Goal: Task Accomplishment & Management: Use online tool/utility

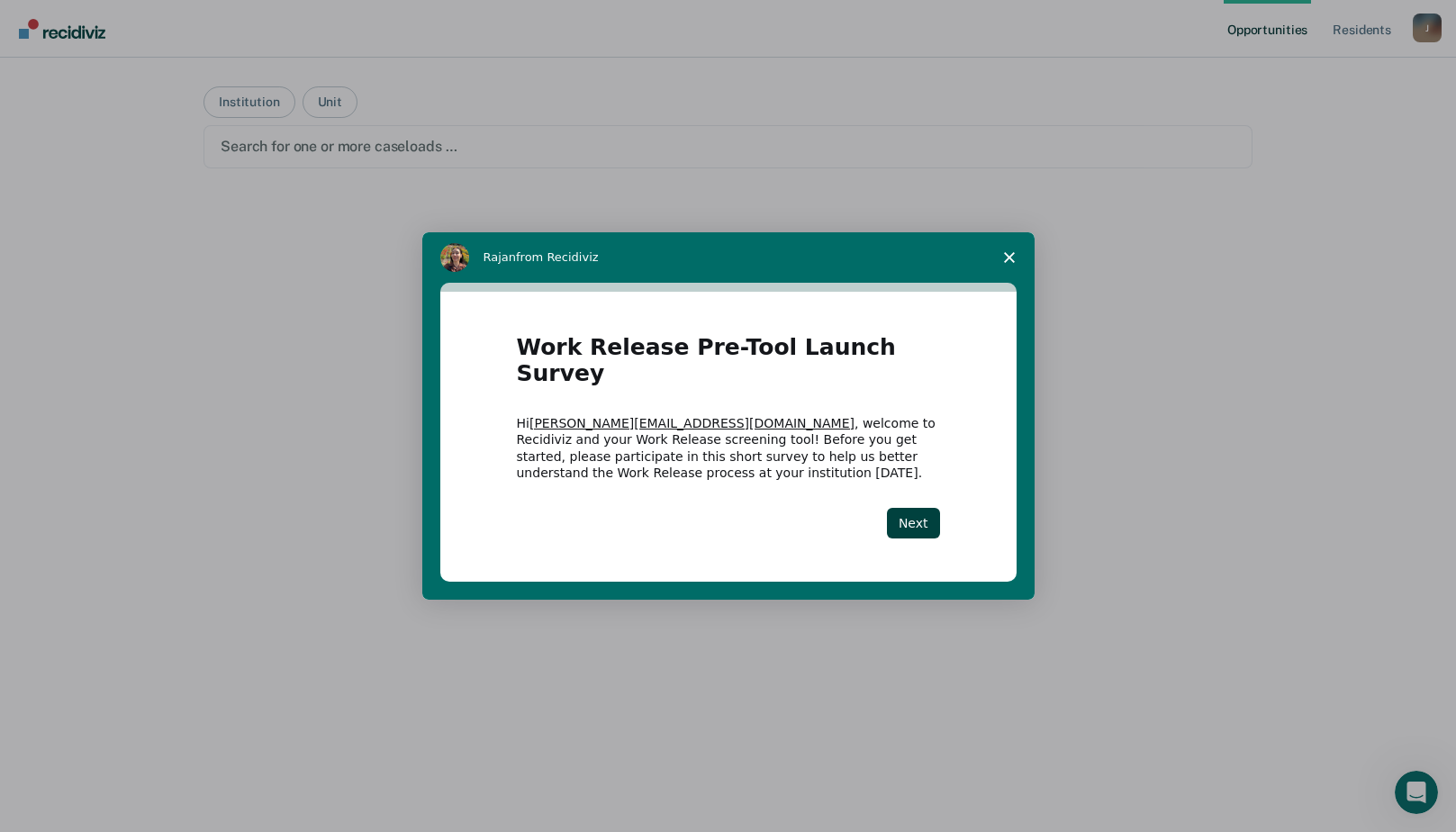
click at [260, 103] on div "Intercom messenger" at bounding box center [728, 416] width 1456 height 832
click at [905, 513] on button "Next" at bounding box center [913, 523] width 53 height 30
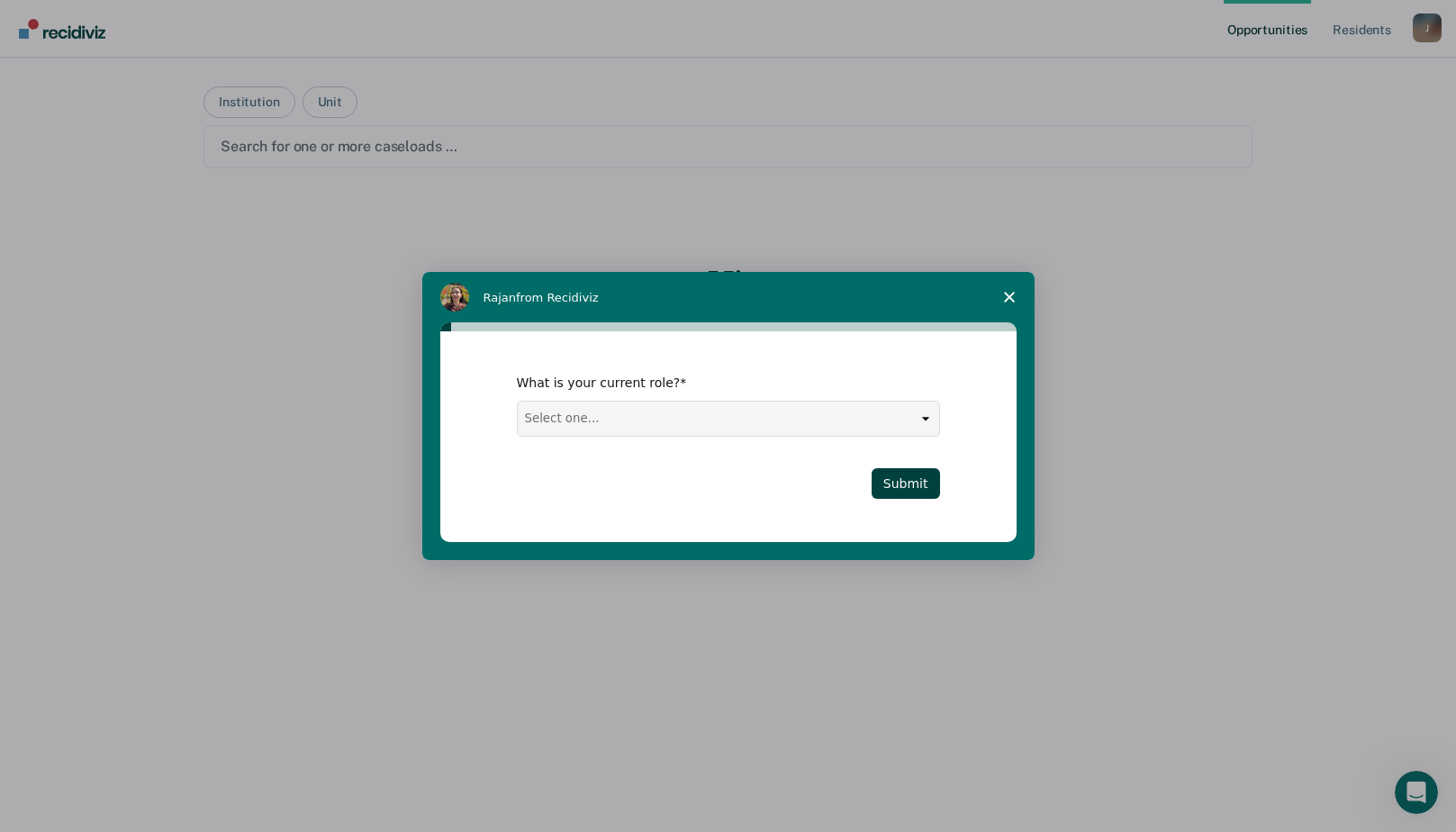
click at [923, 425] on select "Select one... Case Manager FUM Assistant [PERSON_NAME] [PERSON_NAME]" at bounding box center [728, 418] width 422 height 34
select select "Case Manager"
click at [518, 402] on select "Select one... Case Manager FUM Assistant [PERSON_NAME] [PERSON_NAME]" at bounding box center [728, 418] width 422 height 34
click at [903, 480] on button "Submit" at bounding box center [906, 483] width 69 height 30
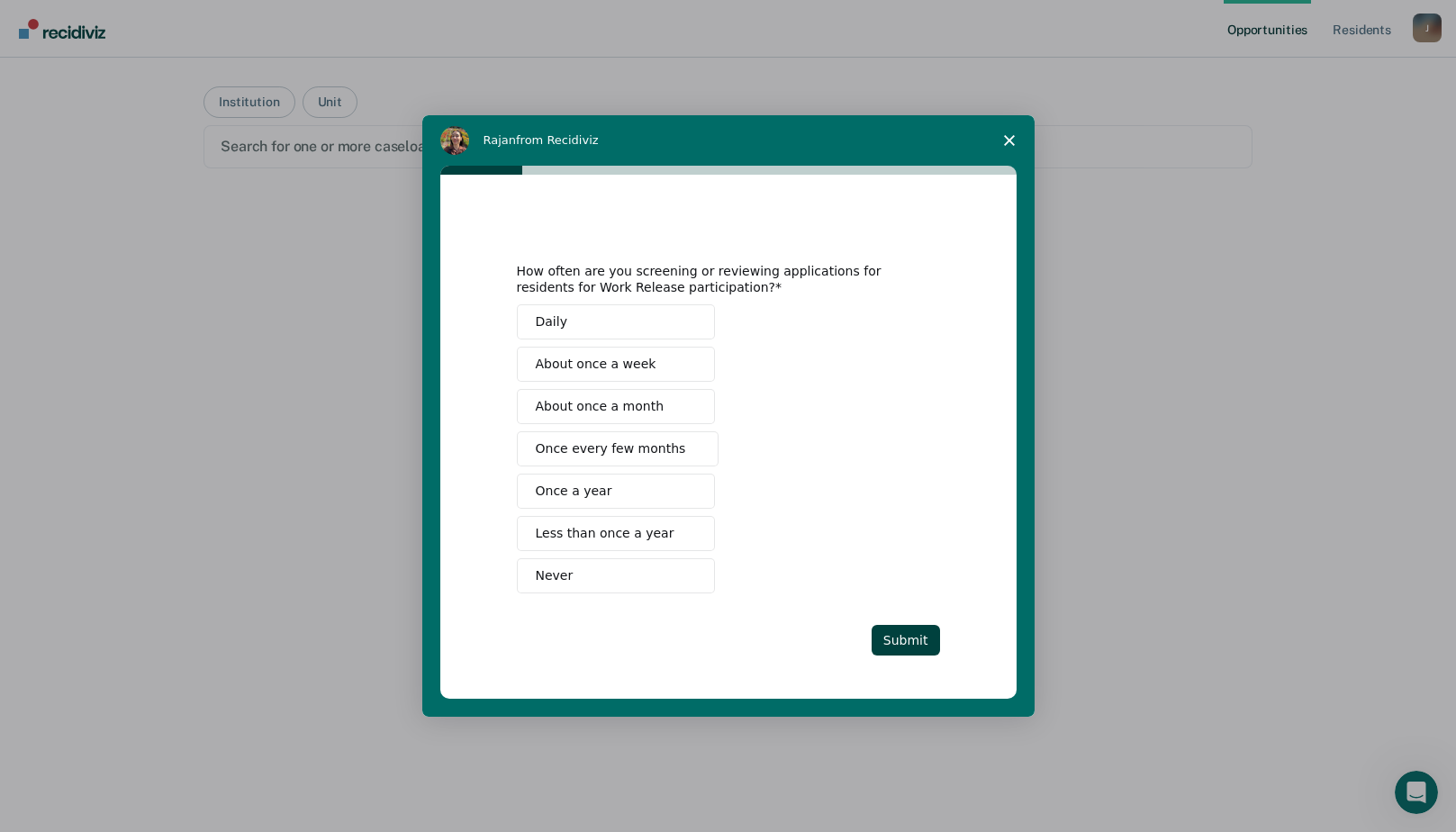
click at [1017, 143] on span "Close survey" at bounding box center [1009, 140] width 50 height 50
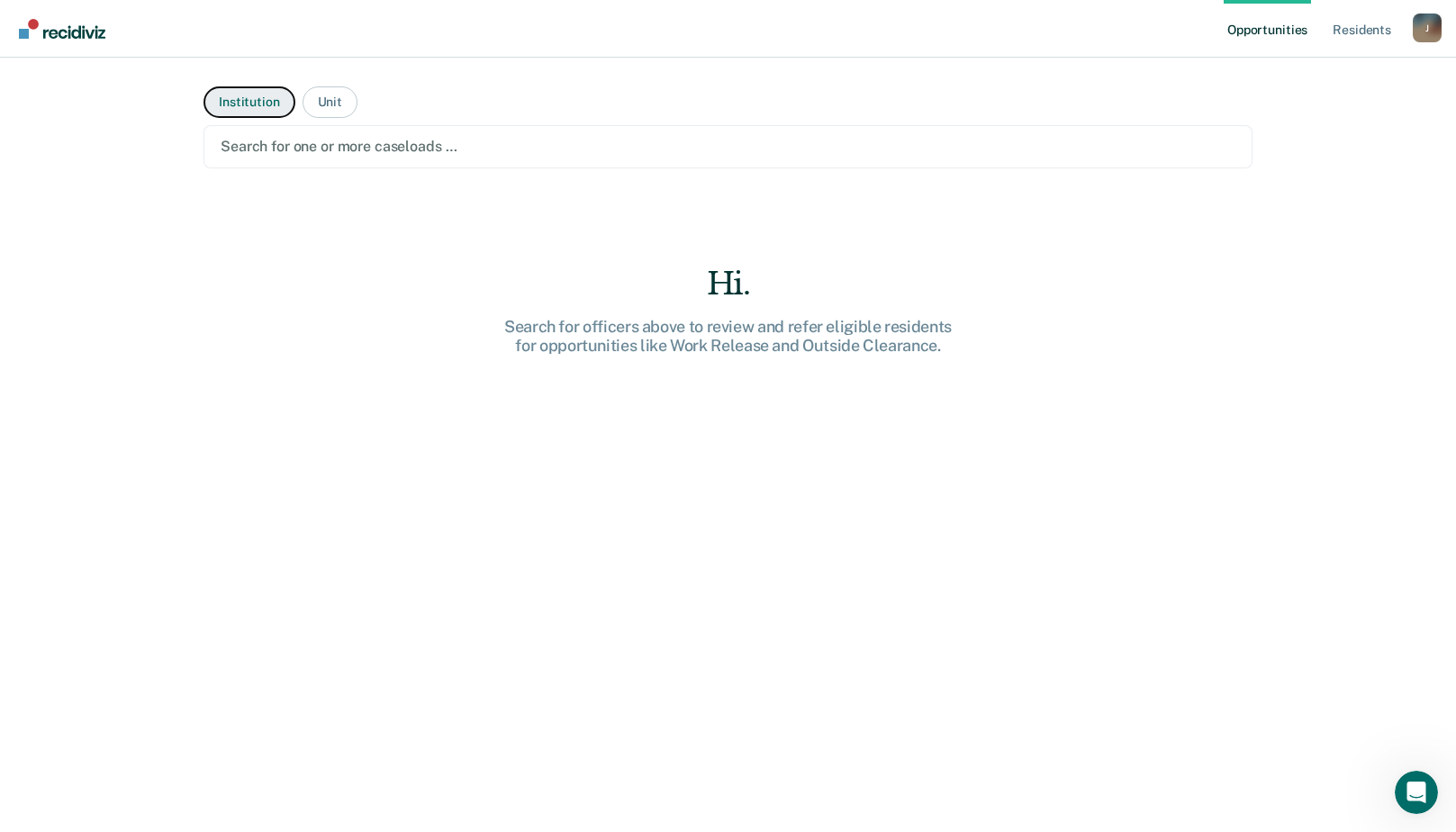
click at [269, 100] on button "Institution" at bounding box center [248, 102] width 91 height 31
click at [327, 109] on button "Unit" at bounding box center [330, 102] width 55 height 31
click at [1418, 30] on div "J" at bounding box center [1427, 27] width 28 height 28
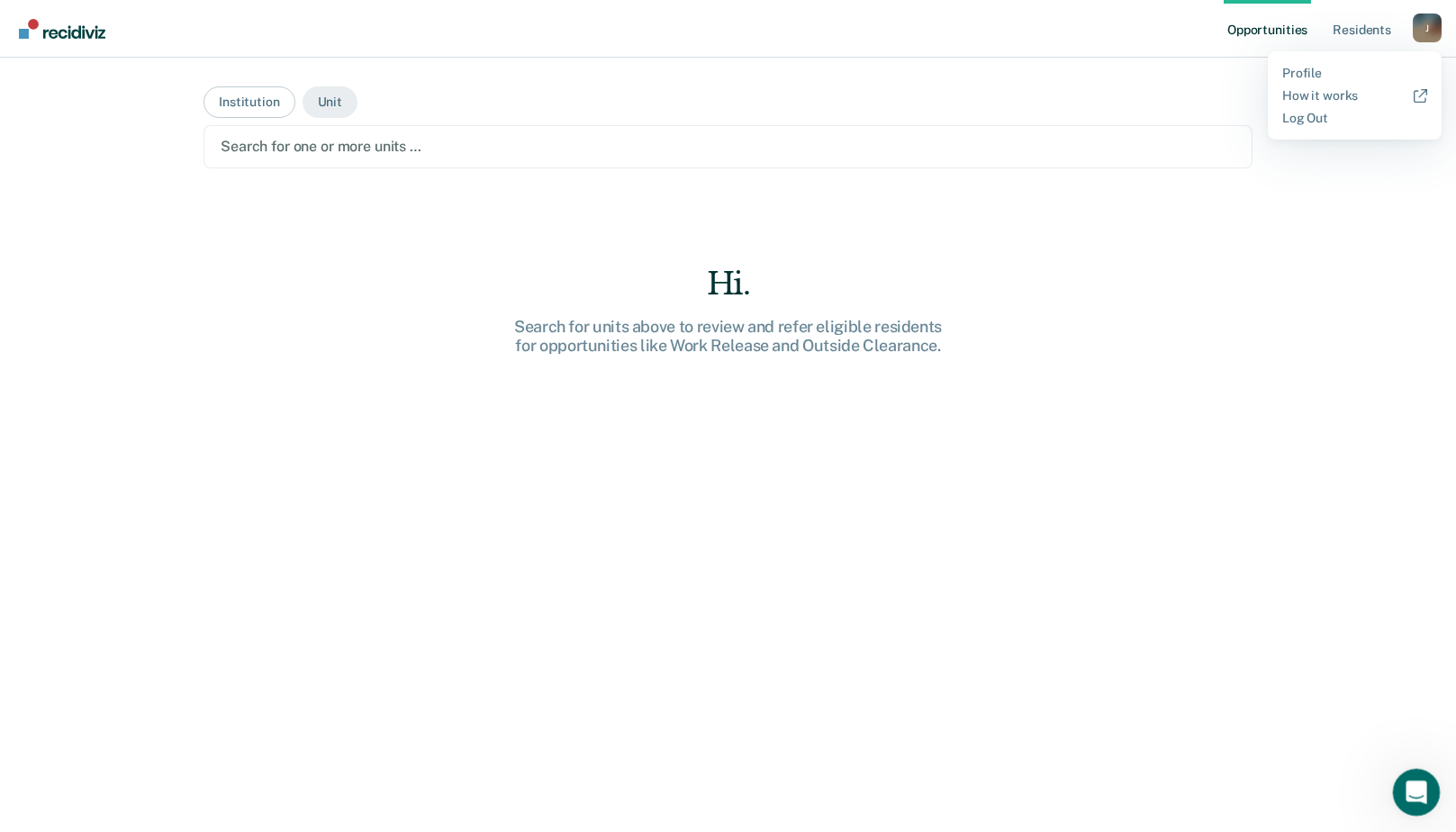
click at [1411, 789] on icon "Open Intercom Messenger" at bounding box center [1414, 790] width 29 height 29
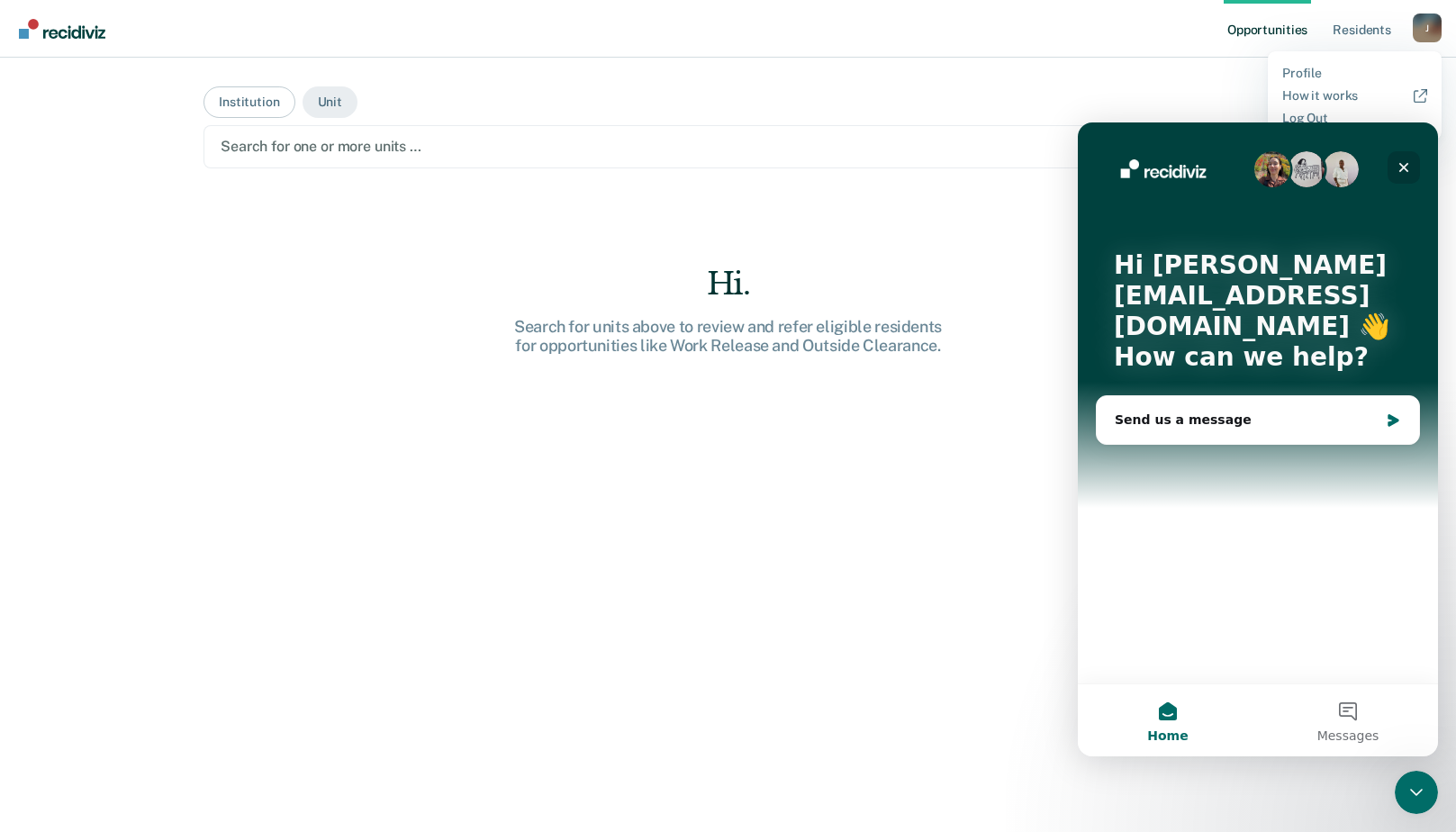
click at [1401, 172] on icon "Close" at bounding box center [1404, 167] width 15 height 15
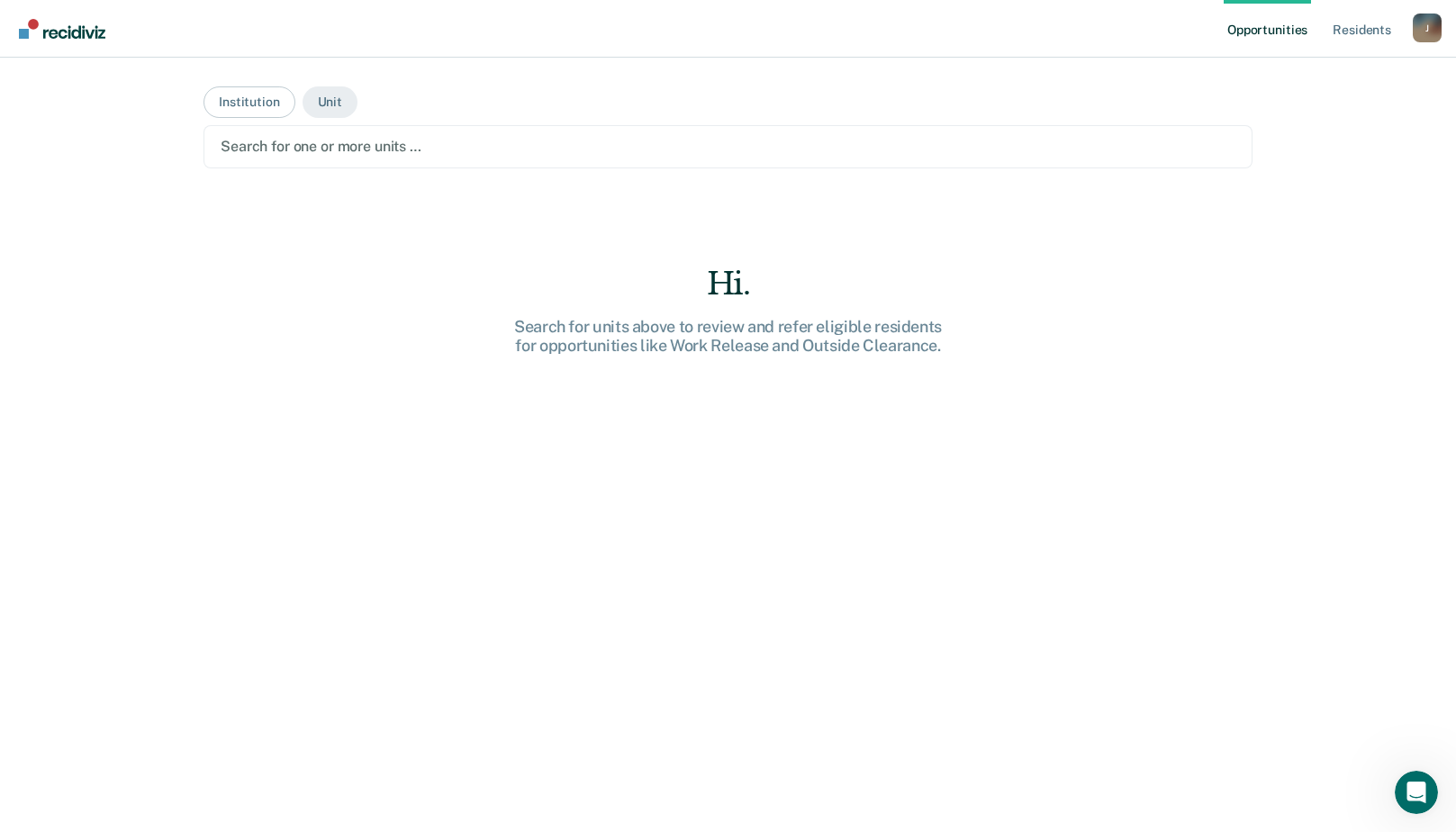
click at [1416, 94] on div "Opportunities Resident s [PERSON_NAME][EMAIL_ADDRESS][DOMAIN_NAME] J Profile Ho…" at bounding box center [728, 416] width 1456 height 832
click at [1422, 22] on div "J" at bounding box center [1427, 27] width 28 height 28
click at [79, 38] on img "Go to Recidiviz Home" at bounding box center [62, 29] width 86 height 20
click at [329, 106] on button "Unit" at bounding box center [330, 102] width 55 height 31
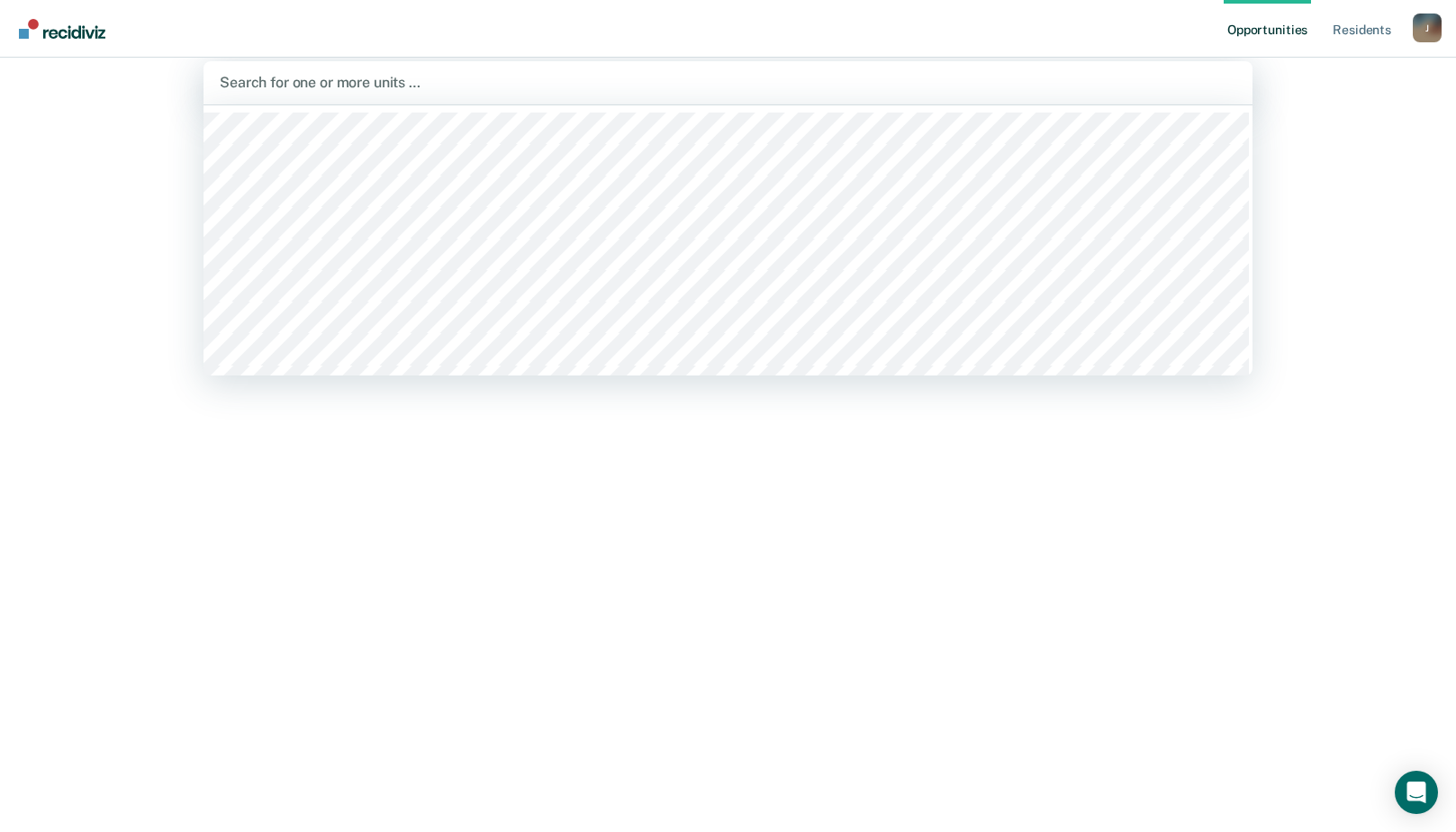
click at [253, 91] on div at bounding box center [728, 82] width 1017 height 21
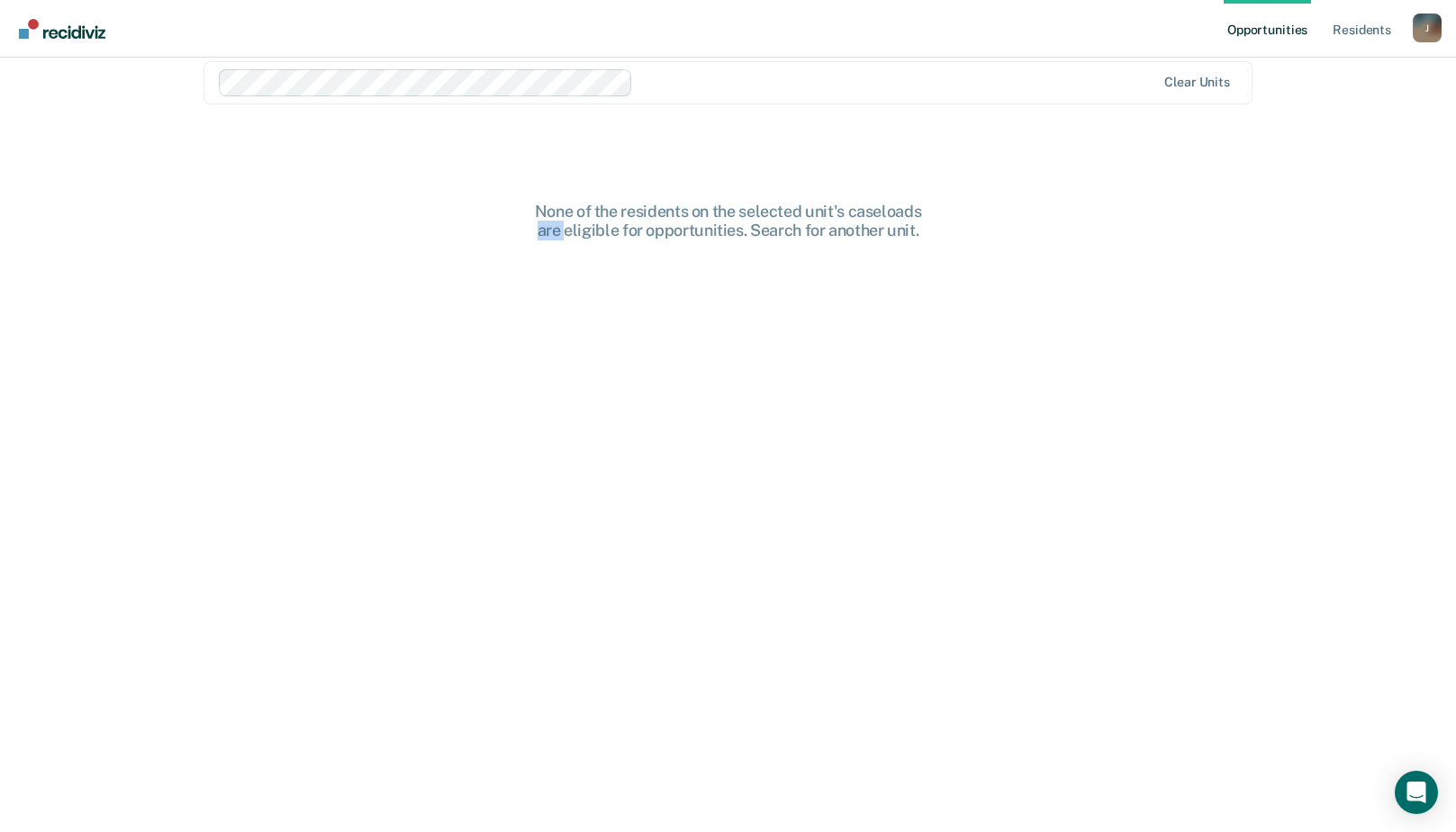
click at [454, 234] on div "None of the residents on the selected unit's caseloads are eligible for opportu…" at bounding box center [728, 221] width 577 height 38
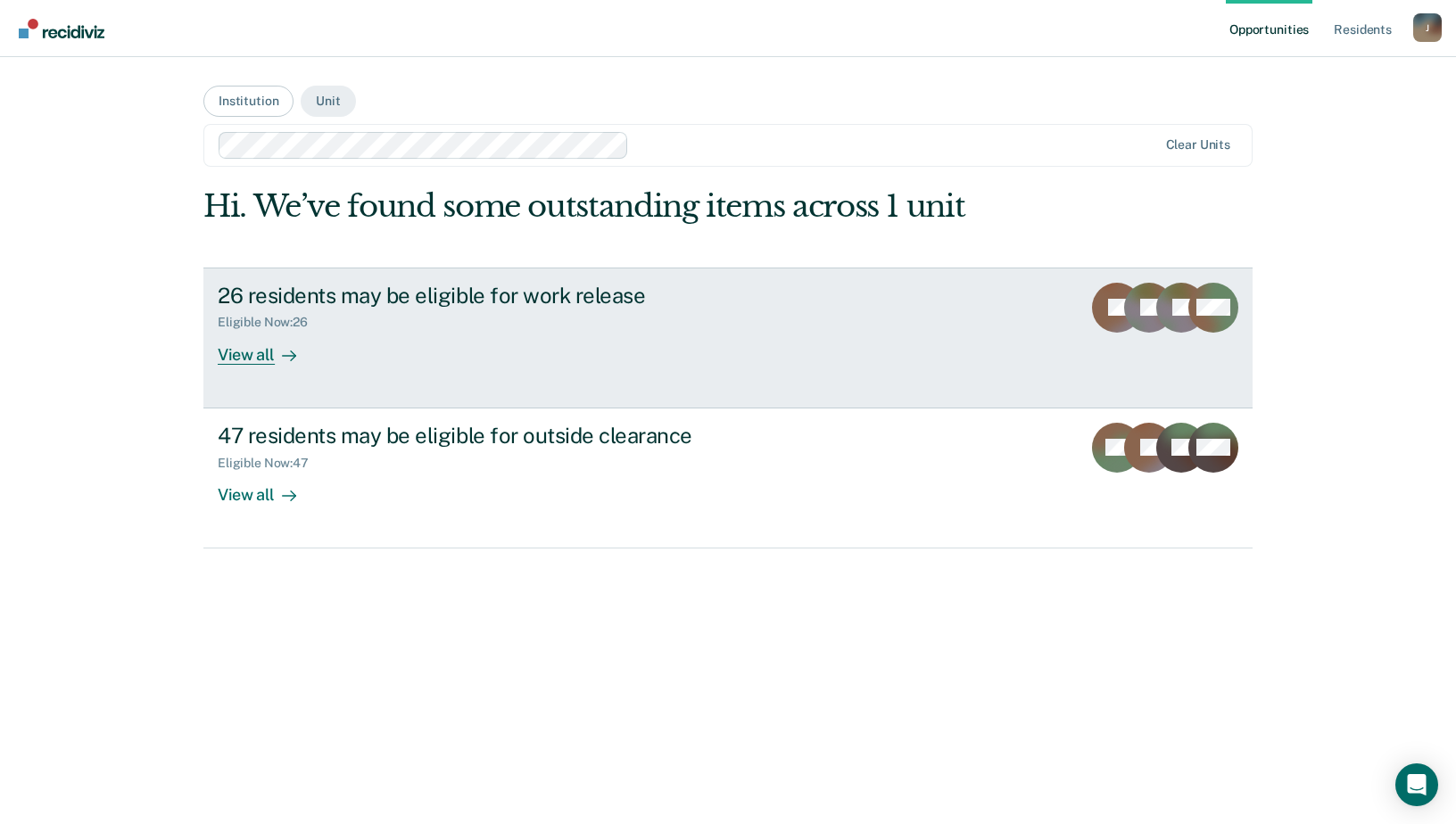
click at [259, 359] on div "View all" at bounding box center [267, 347] width 100 height 34
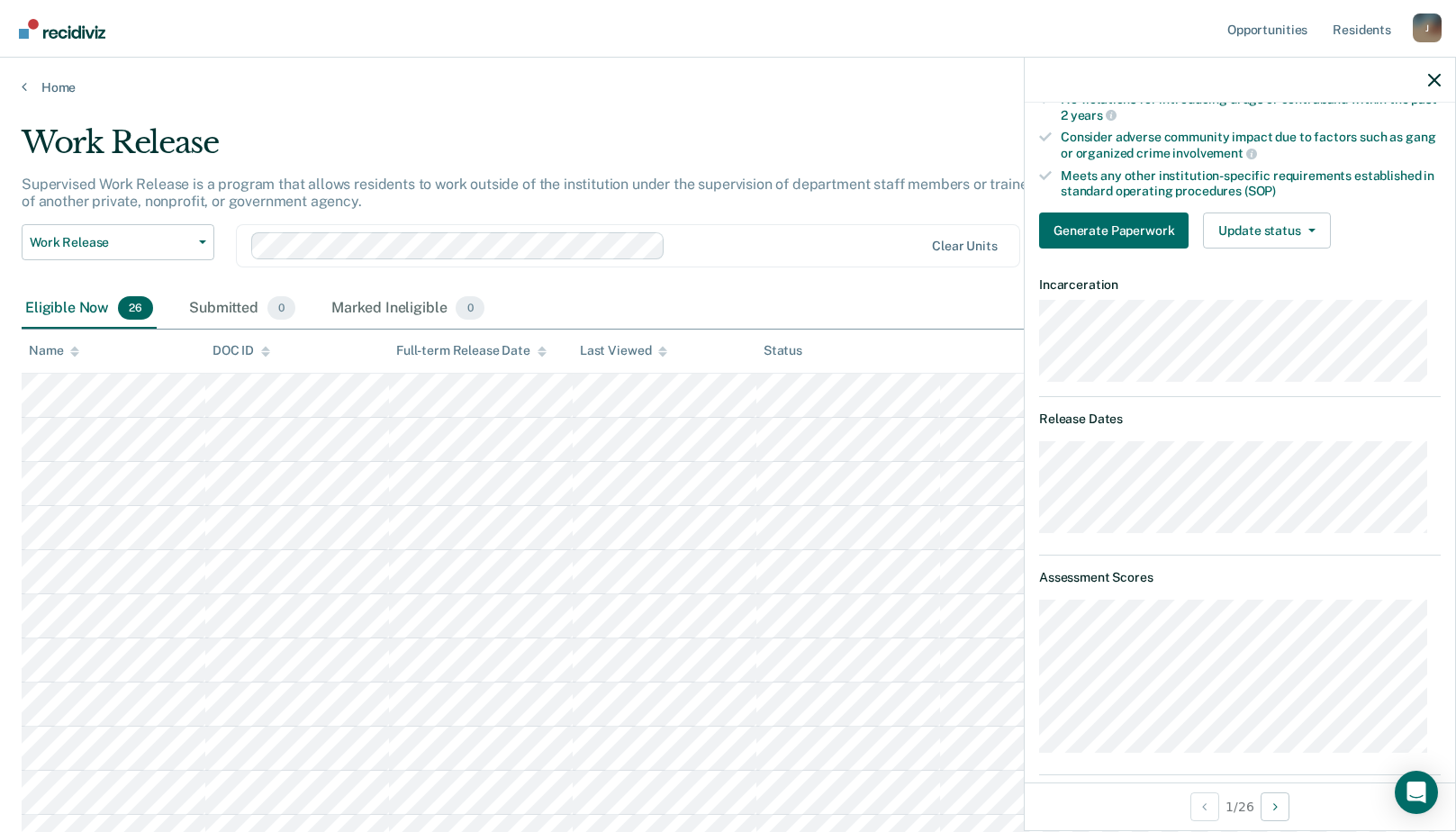
scroll to position [476, 0]
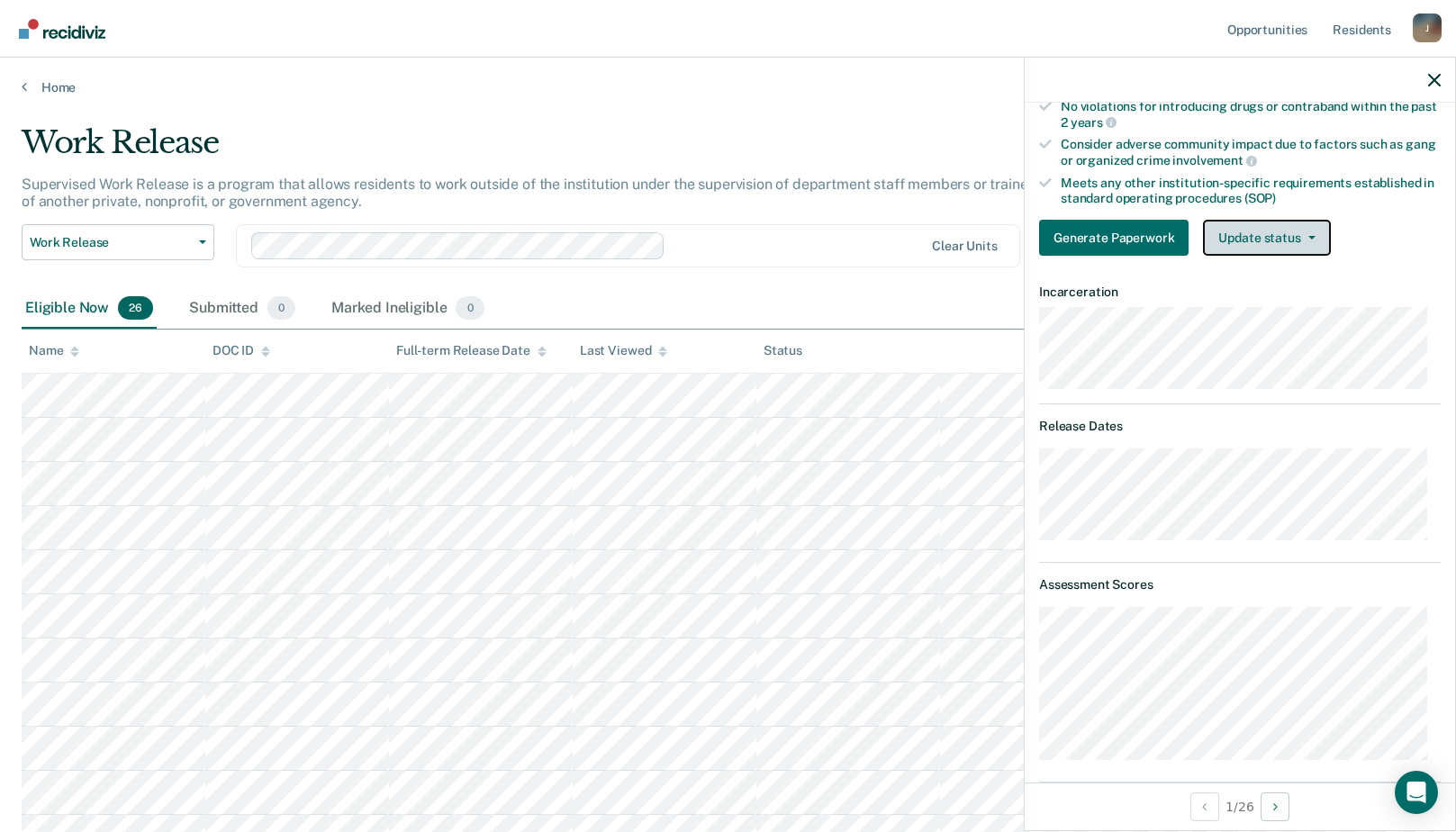
click at [1274, 237] on button "Update status" at bounding box center [1267, 237] width 127 height 36
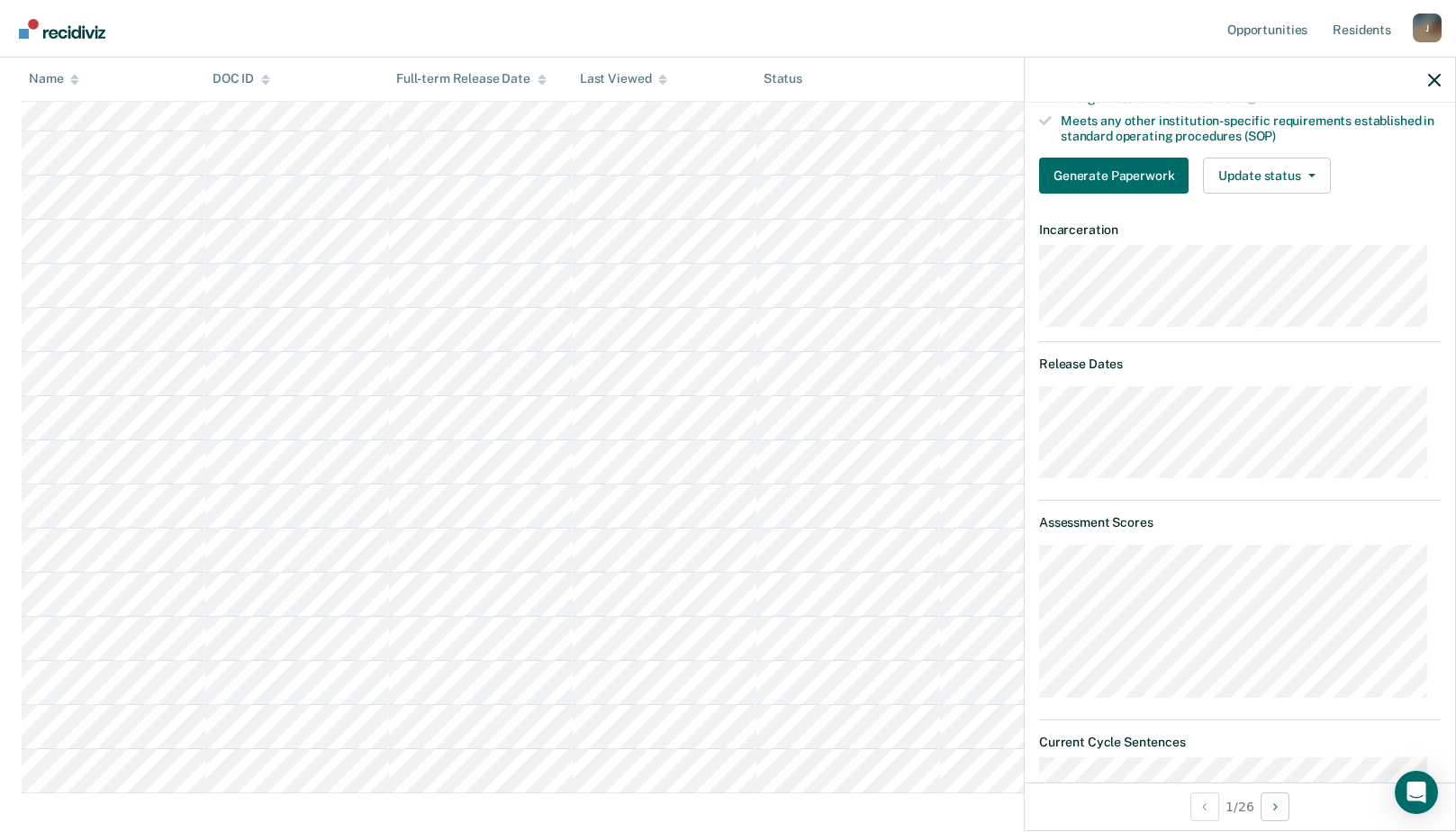
scroll to position [521, 0]
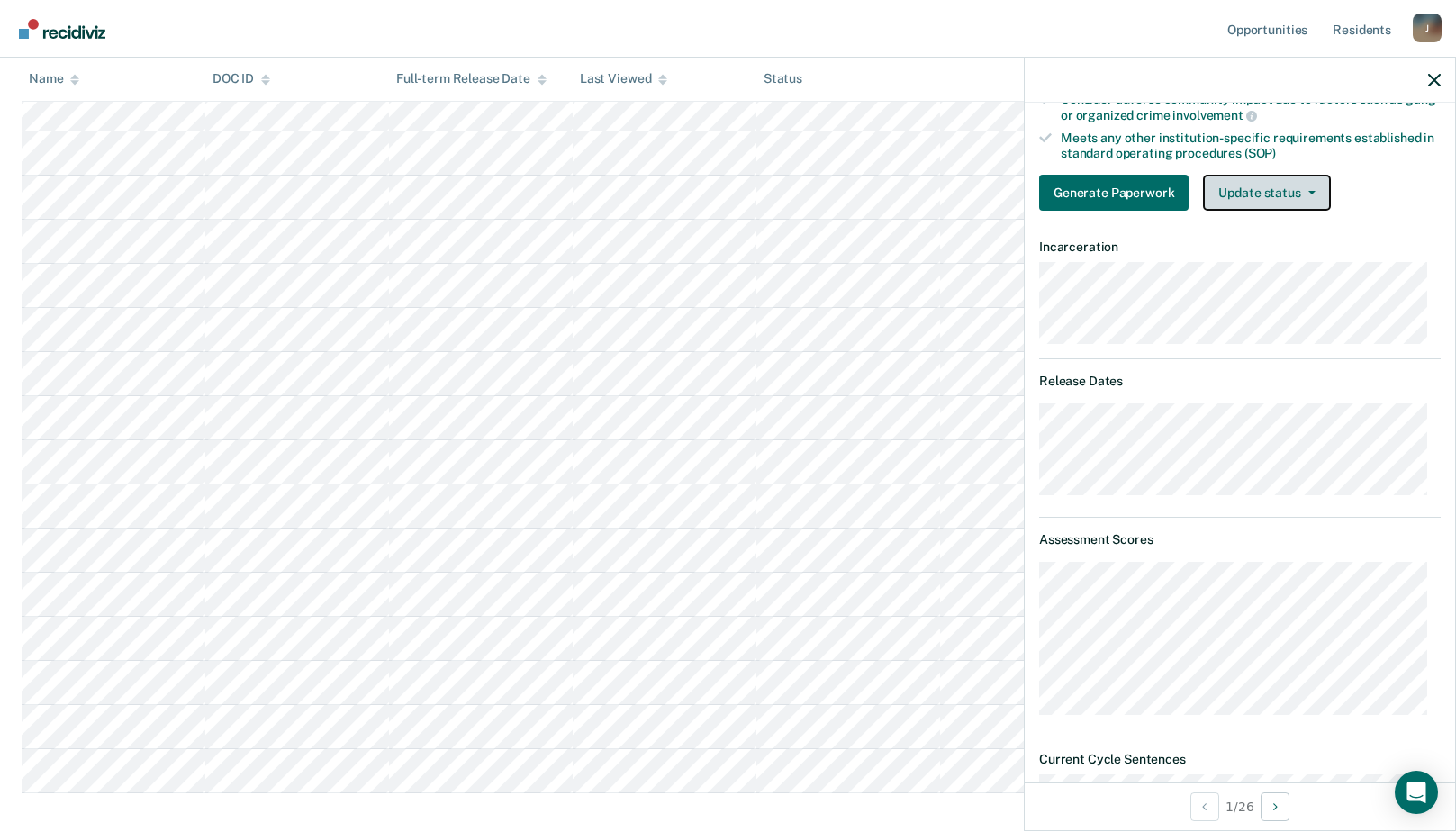
click at [1308, 188] on button "Update status" at bounding box center [1267, 192] width 127 height 36
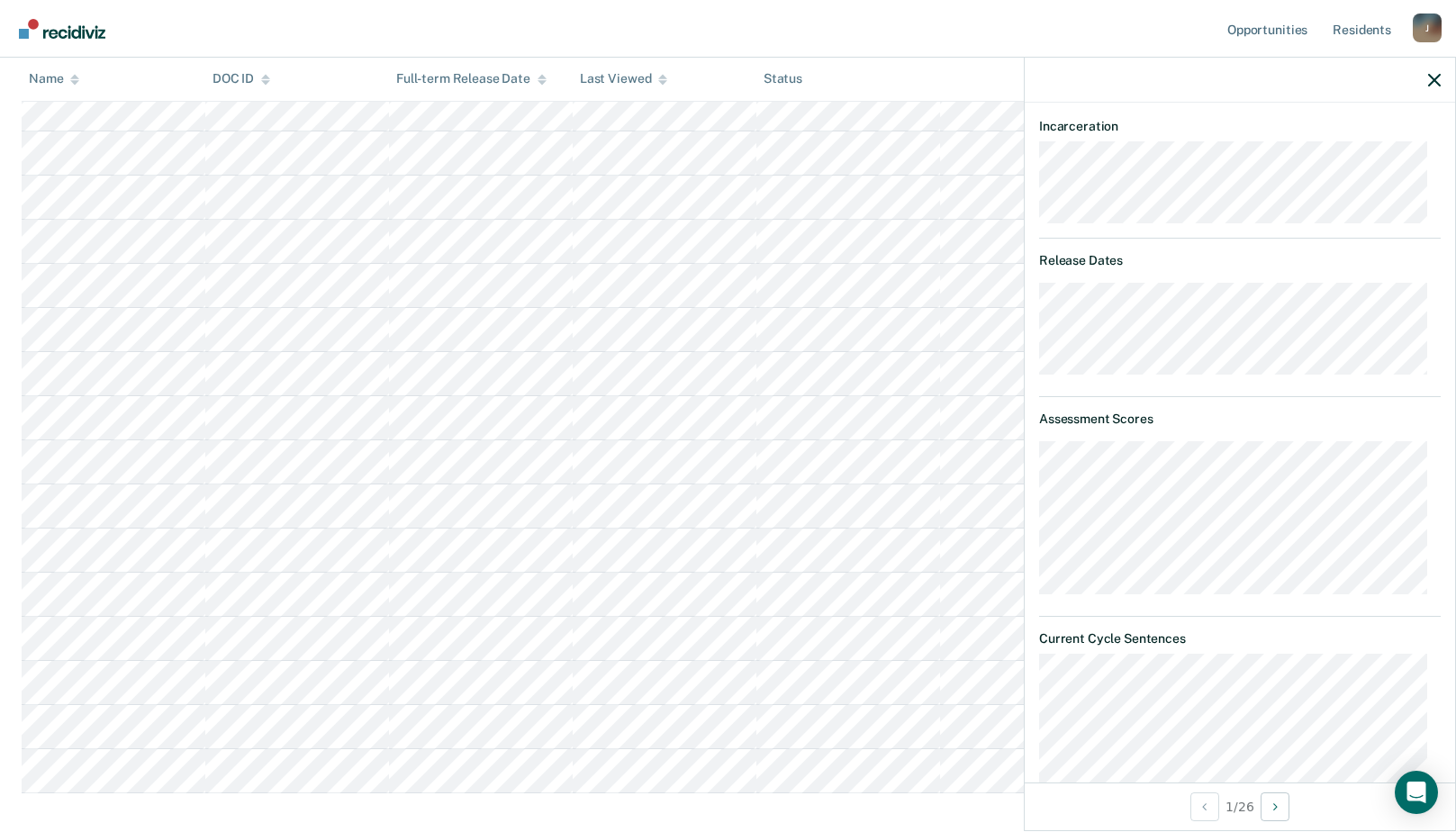
drag, startPoint x: 1441, startPoint y: 403, endPoint x: 1441, endPoint y: 438, distance: 35.0
click at [1441, 438] on div "JA Work Release Eligible Validated by data from MOCIS and OP-II Mental health n…" at bounding box center [1240, 442] width 430 height 680
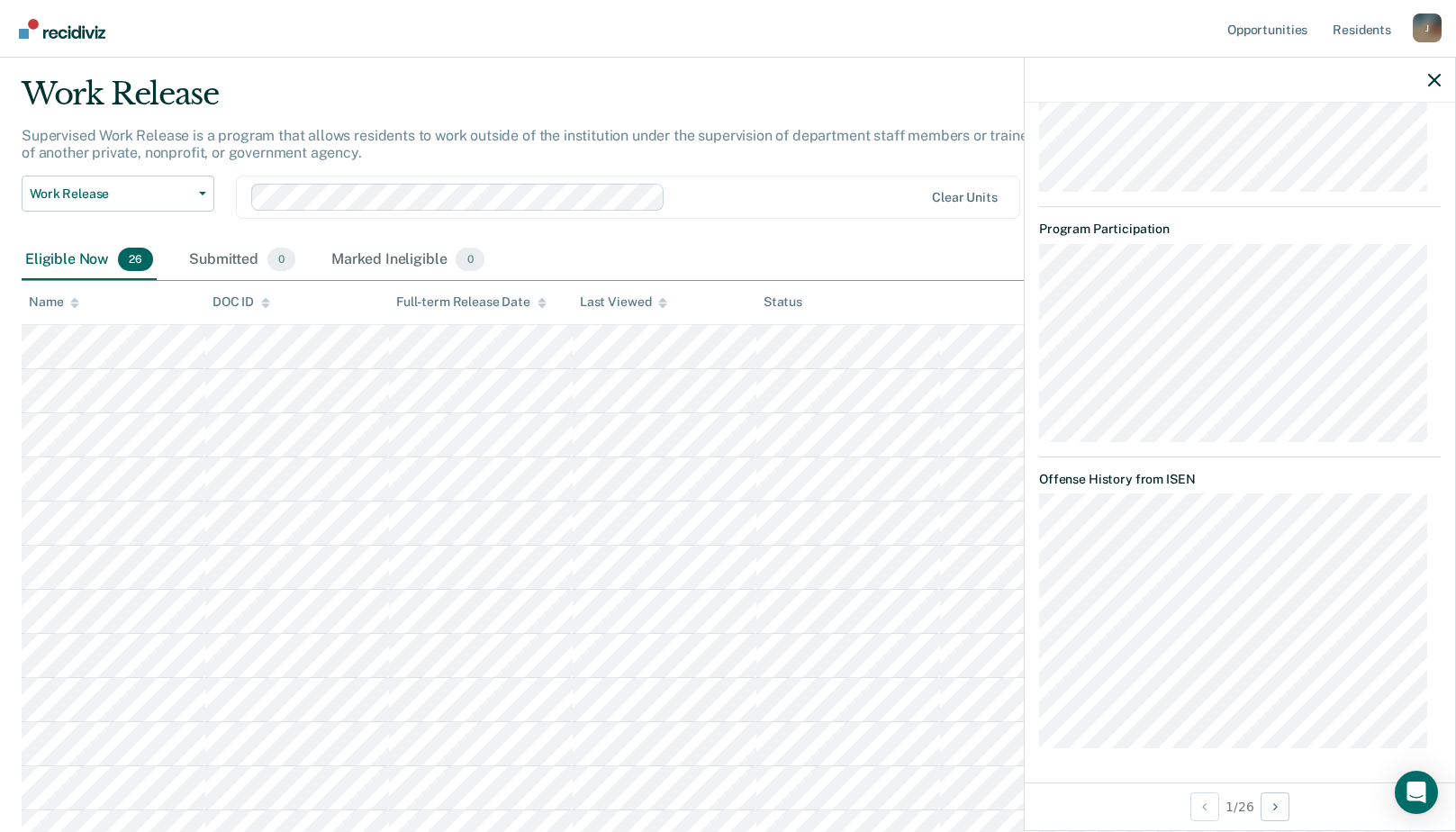
scroll to position [0, 0]
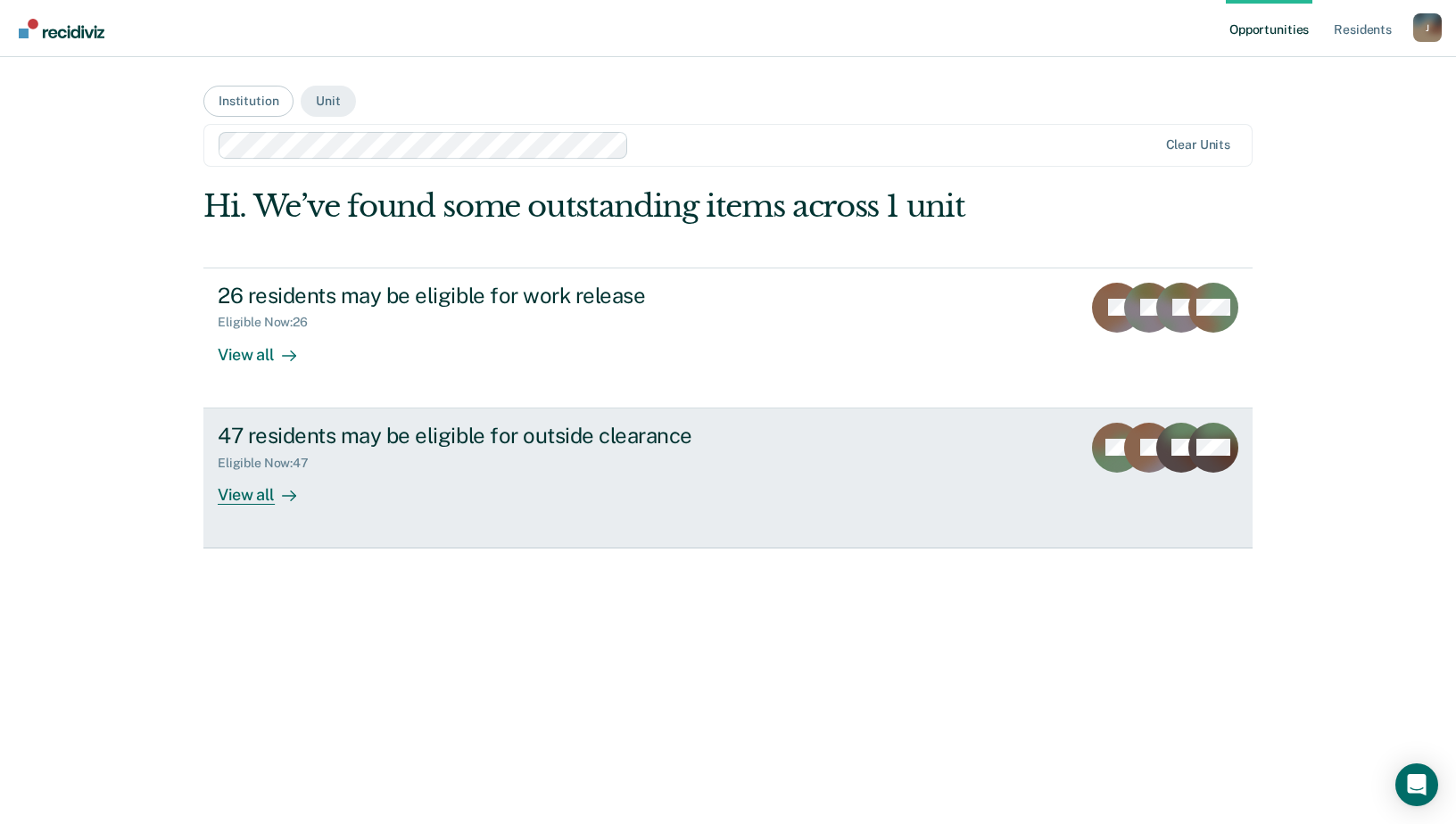
click at [283, 446] on div "47 residents may be eligible for outside clearance" at bounding box center [530, 436] width 626 height 26
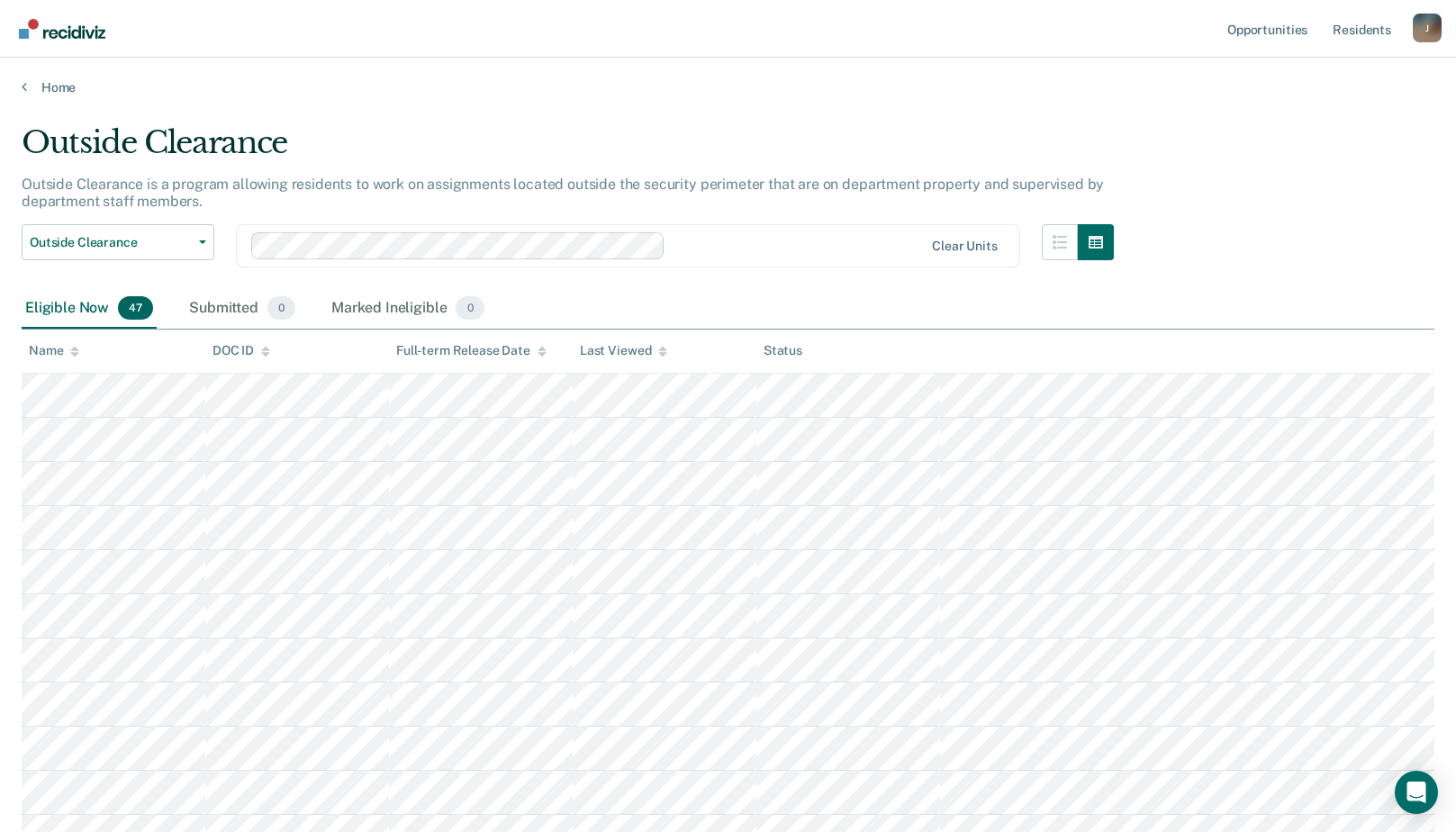
click at [1432, 31] on div "J" at bounding box center [1427, 27] width 28 height 28
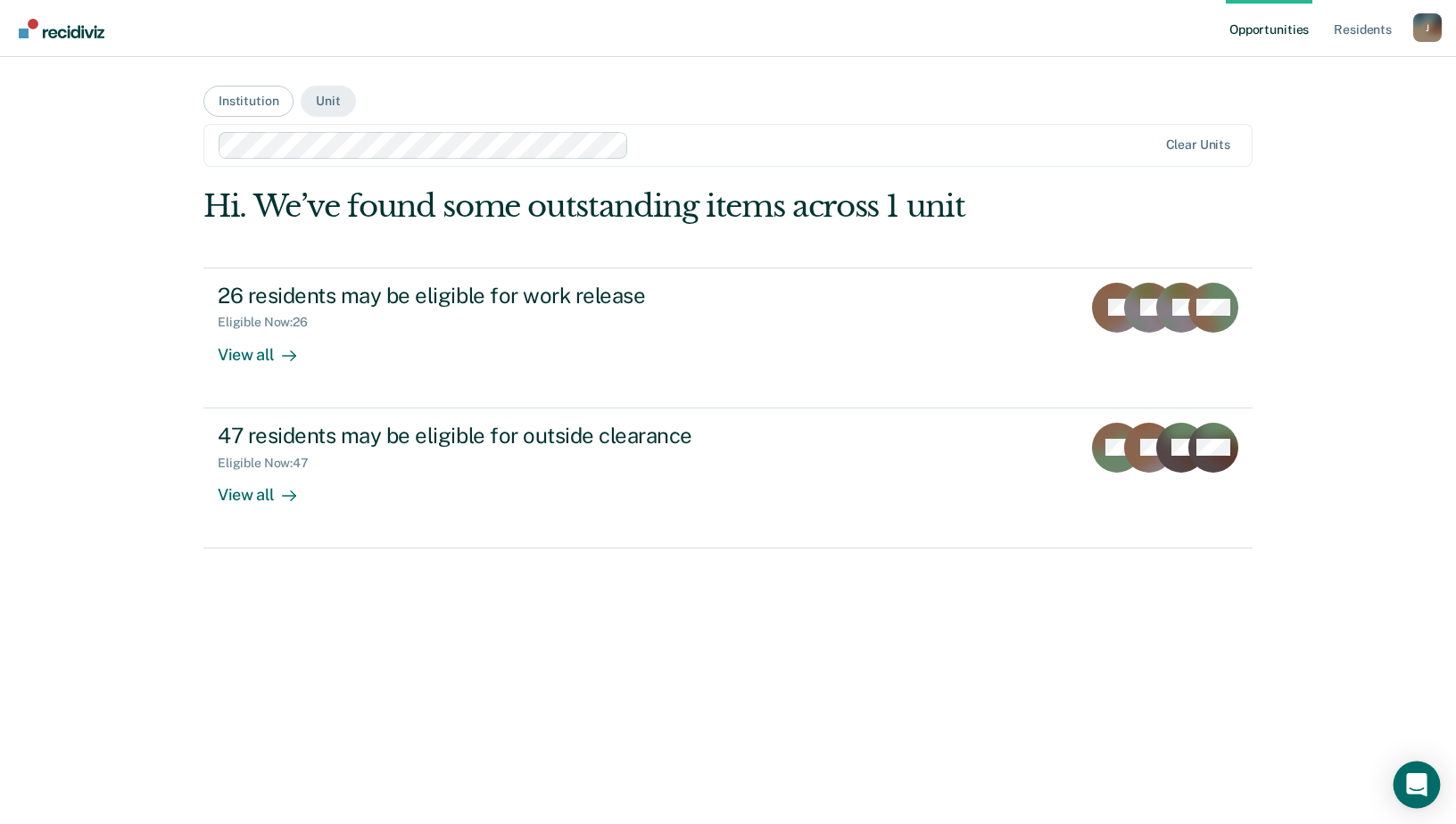
click at [1409, 776] on icon "Open Intercom Messenger" at bounding box center [1417, 785] width 24 height 24
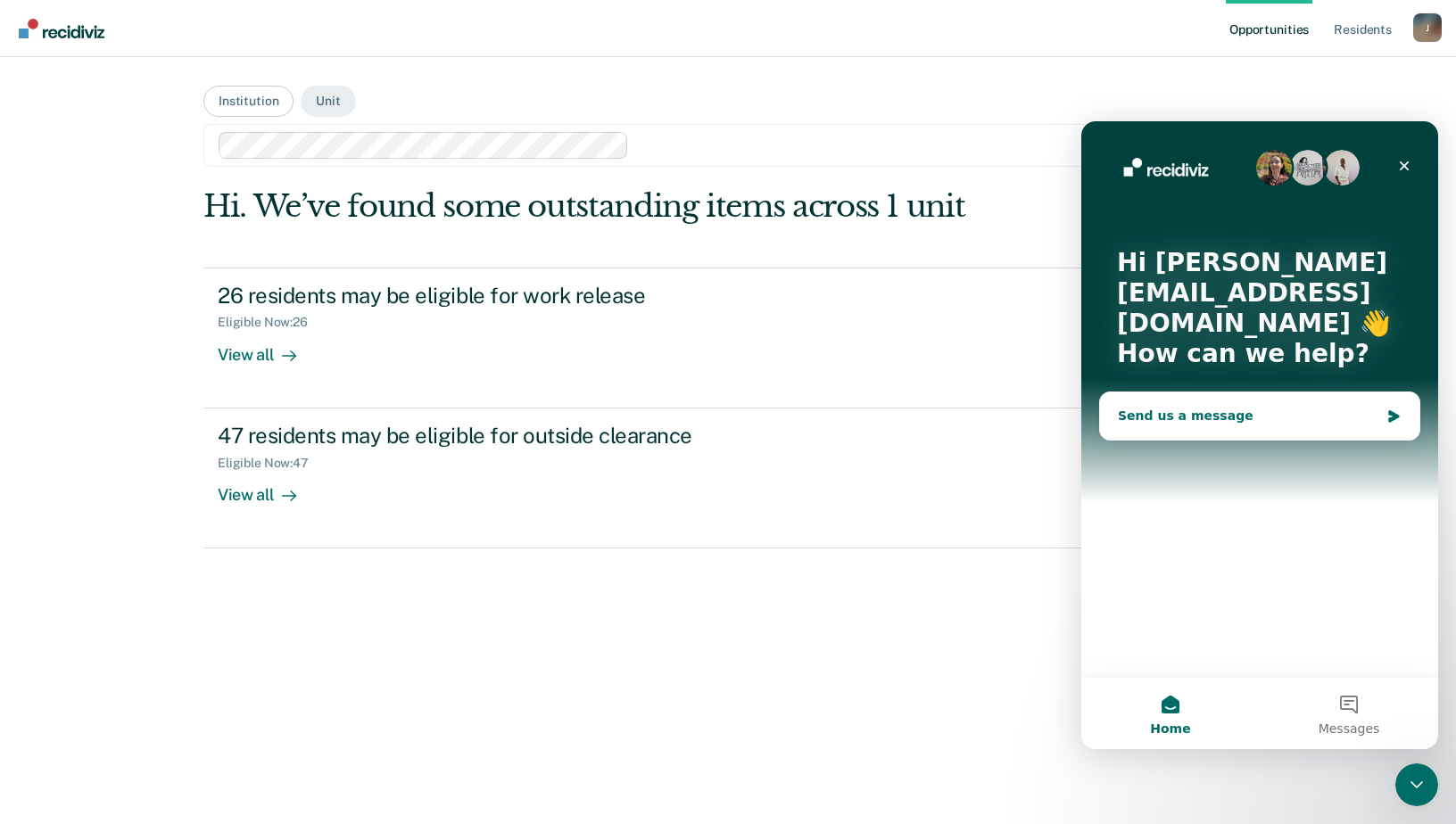
click at [1394, 419] on icon "Intercom messenger" at bounding box center [1393, 417] width 11 height 13
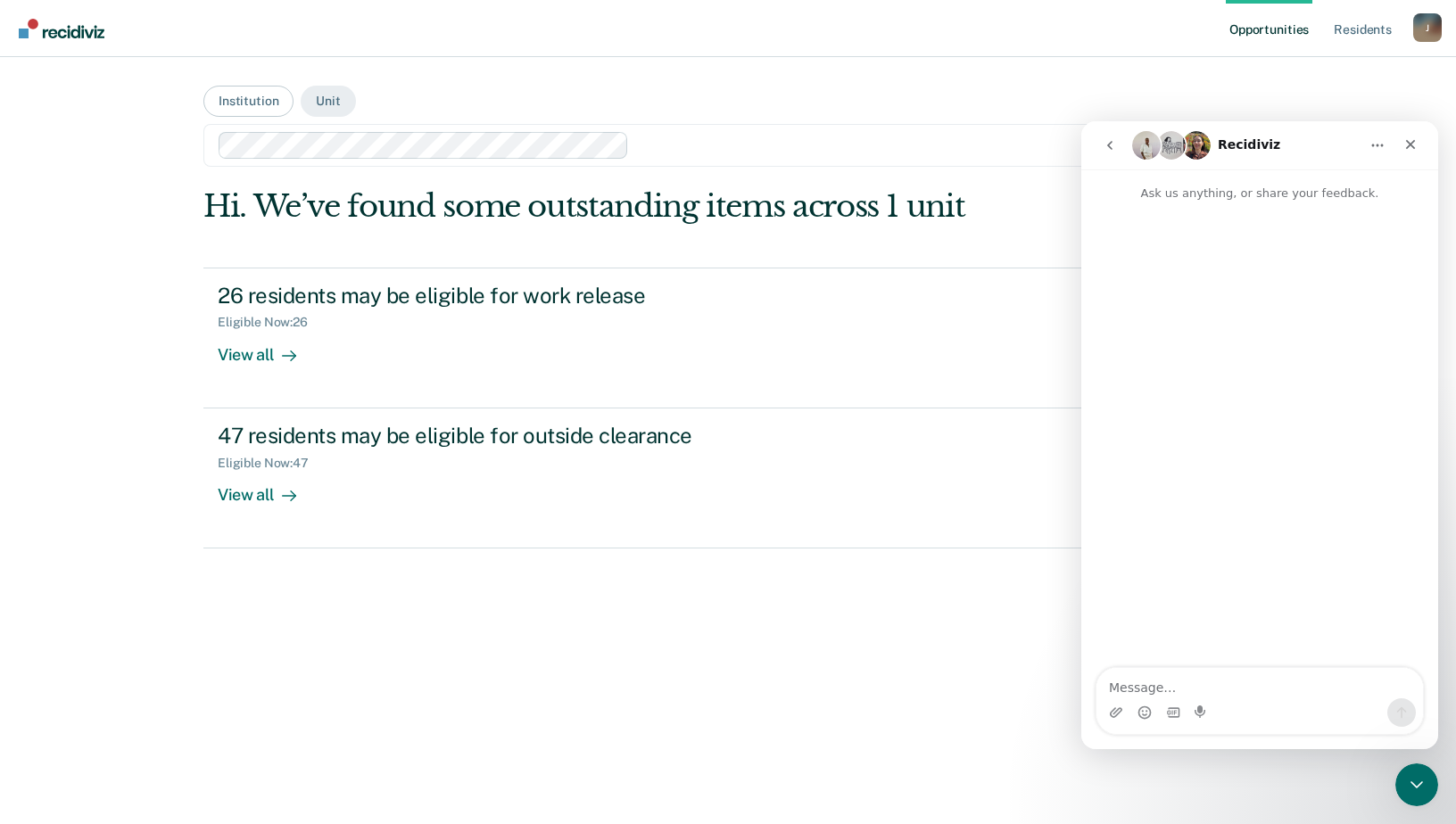
click at [1139, 141] on img "Intercom messenger" at bounding box center [1146, 145] width 28 height 28
click at [1404, 139] on icon "Close" at bounding box center [1411, 145] width 15 height 15
